Goal: Find contact information: Find contact information

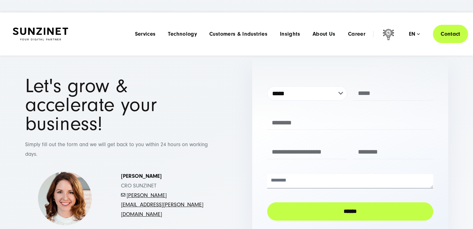
scroll to position [27, 0]
